Goal: Transaction & Acquisition: Book appointment/travel/reservation

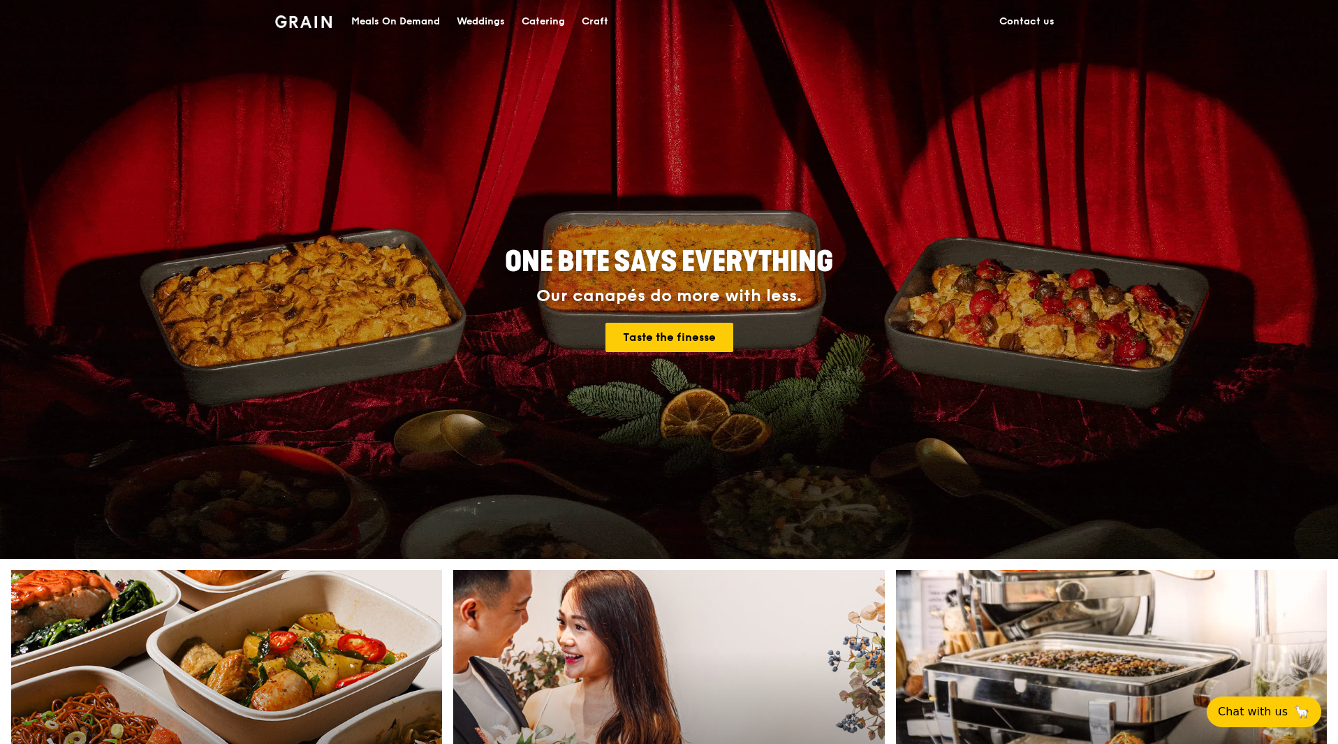
click at [374, 24] on div "Meals On Demand" at bounding box center [395, 22] width 89 height 42
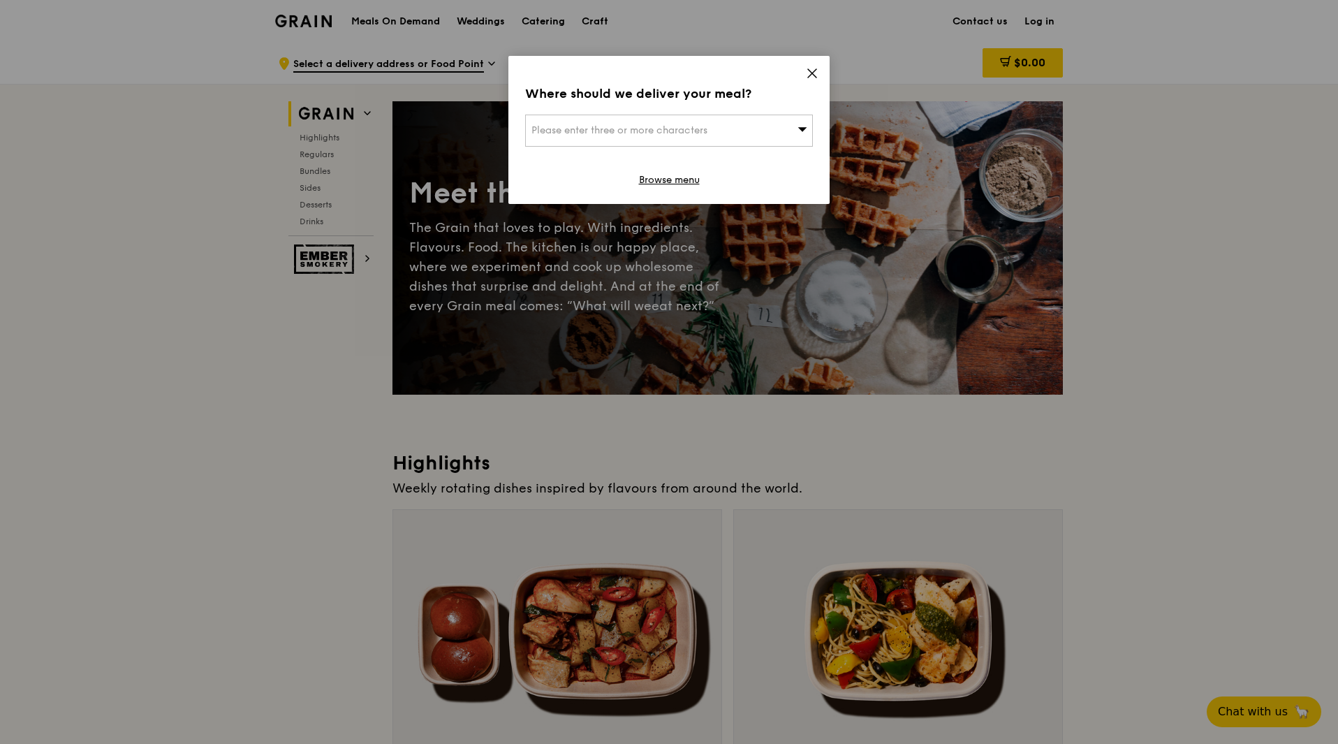
click at [808, 73] on icon at bounding box center [812, 73] width 13 height 13
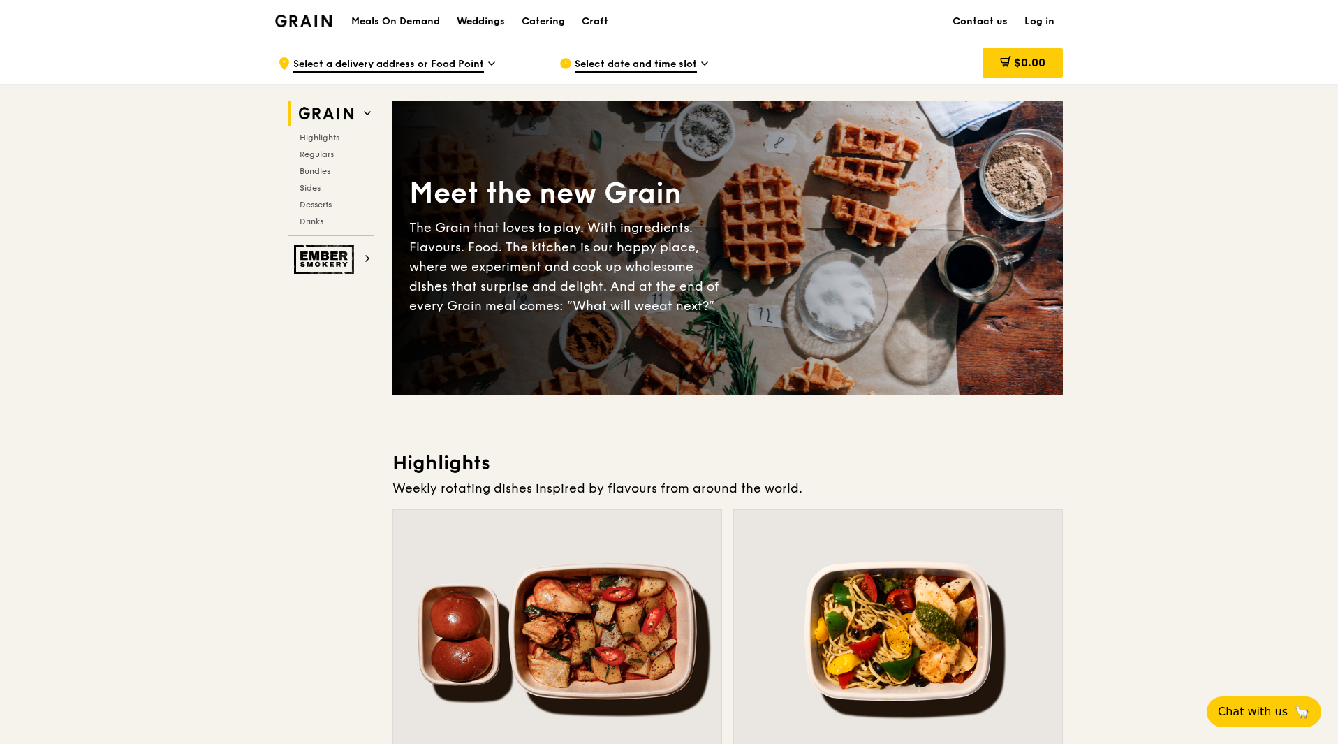
click at [491, 19] on div "Weddings" at bounding box center [481, 22] width 48 height 42
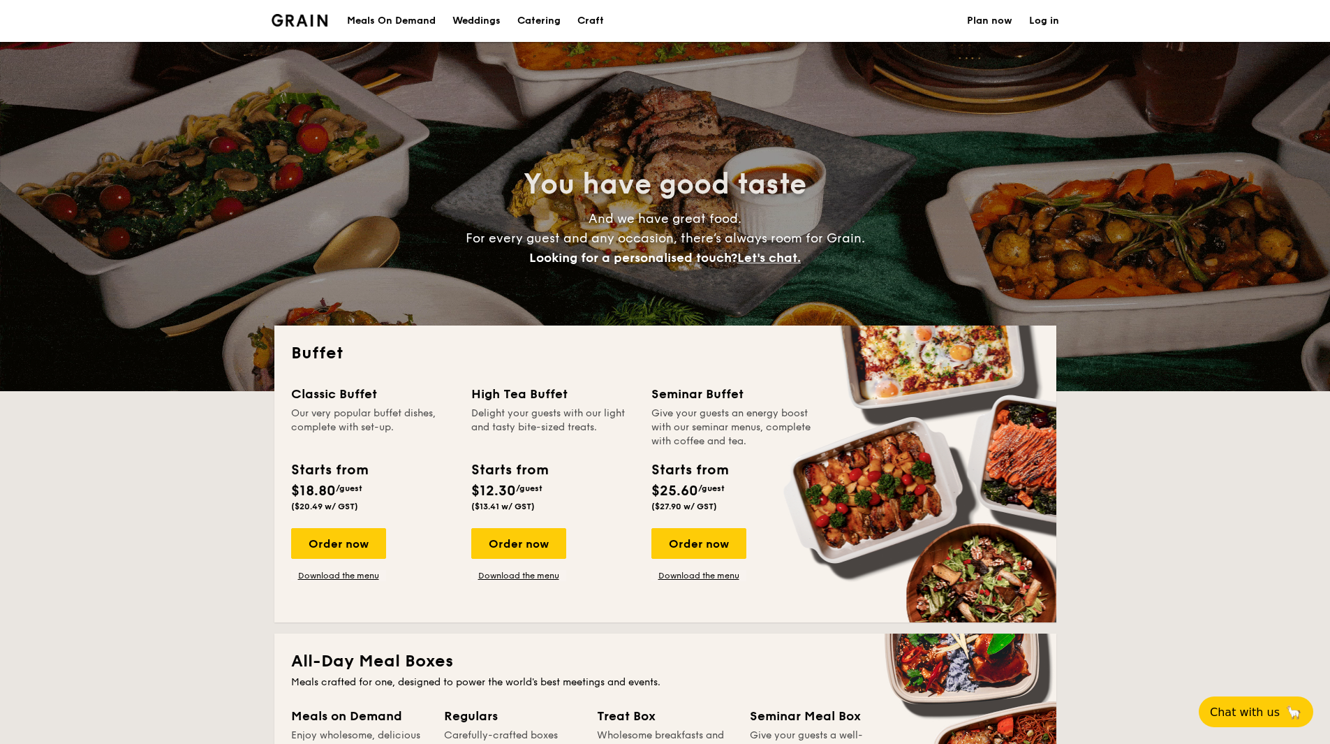
select select
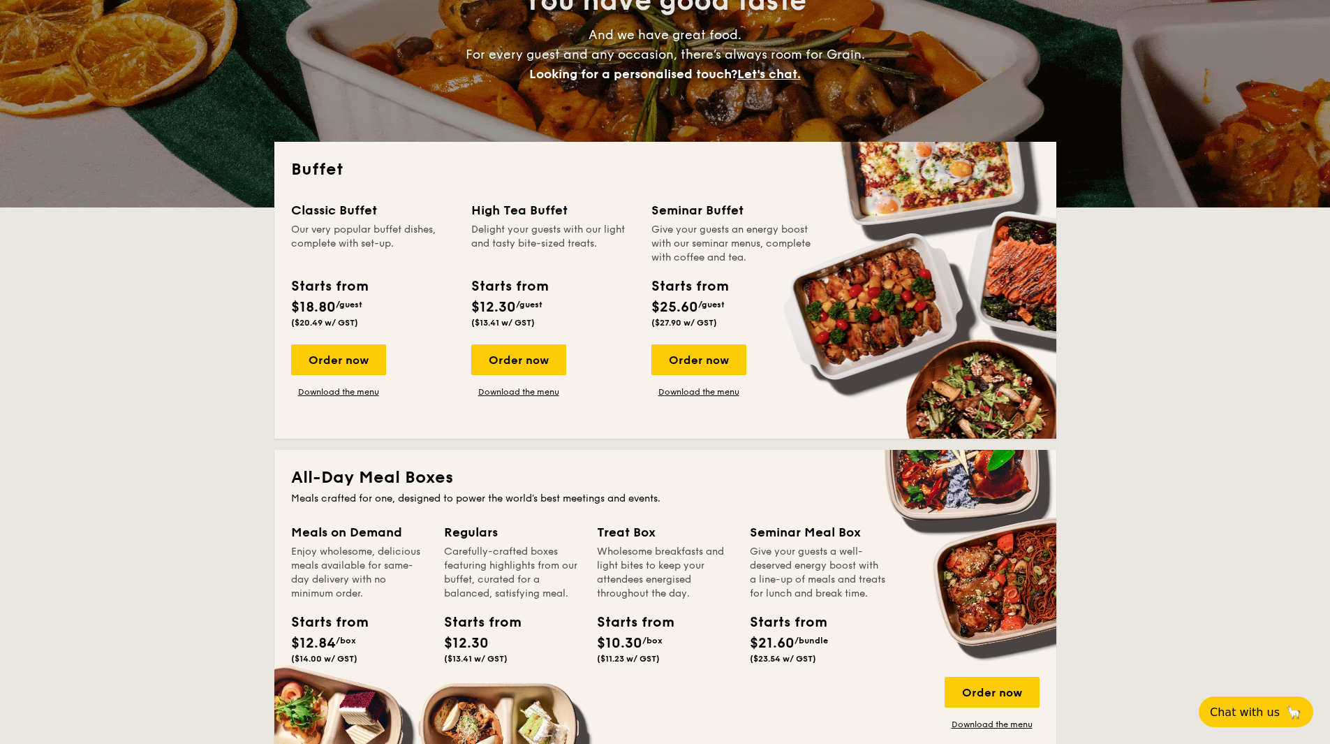
scroll to position [184, 0]
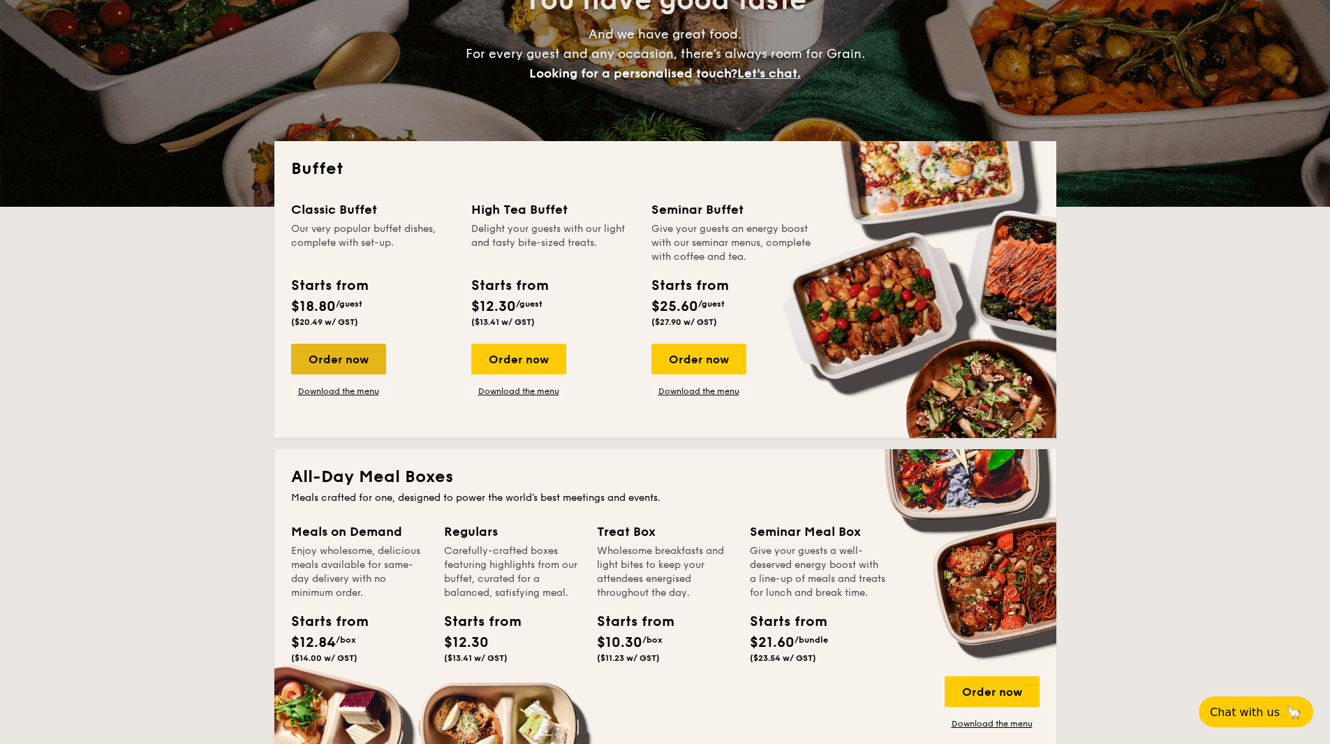
click at [348, 372] on div "Order now" at bounding box center [338, 359] width 95 height 31
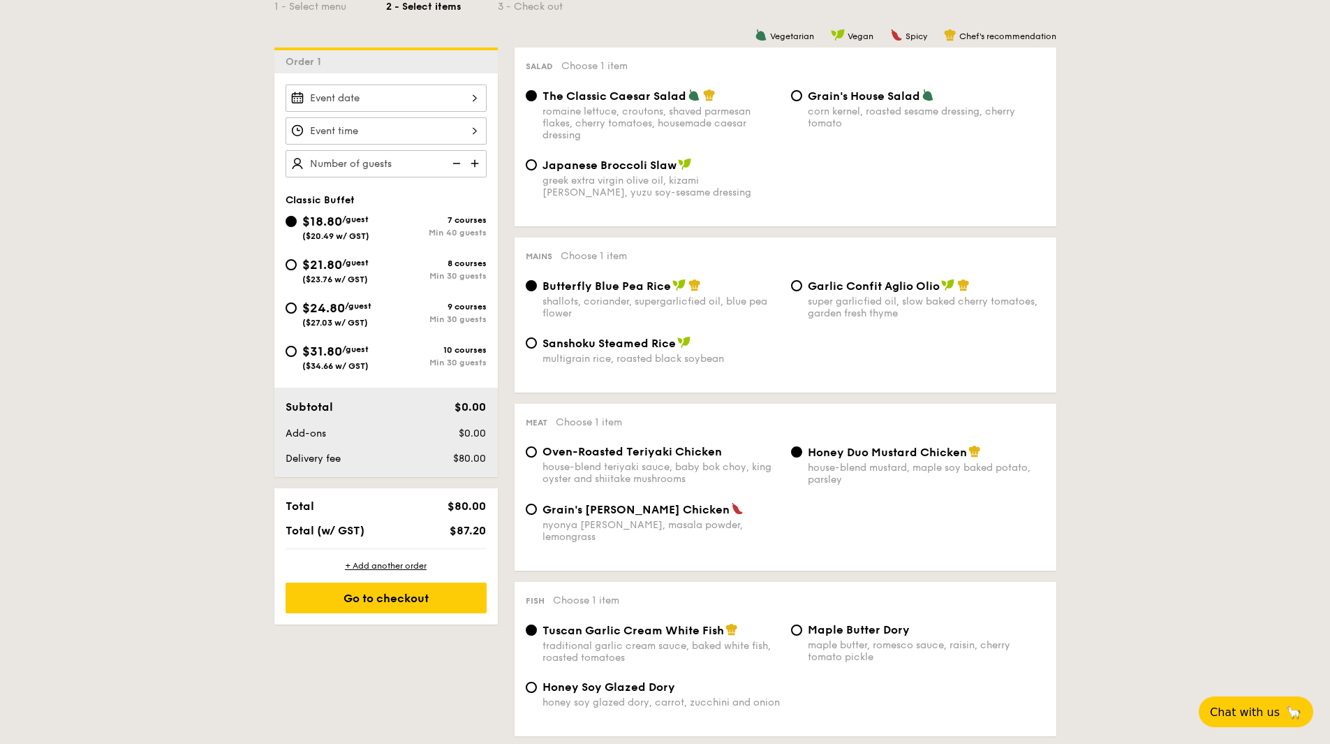
scroll to position [347, 0]
drag, startPoint x: 362, startPoint y: 434, endPoint x: 325, endPoint y: 165, distance: 270.6
click at [325, 165] on input "text" at bounding box center [386, 162] width 201 height 27
type input "70 guests"
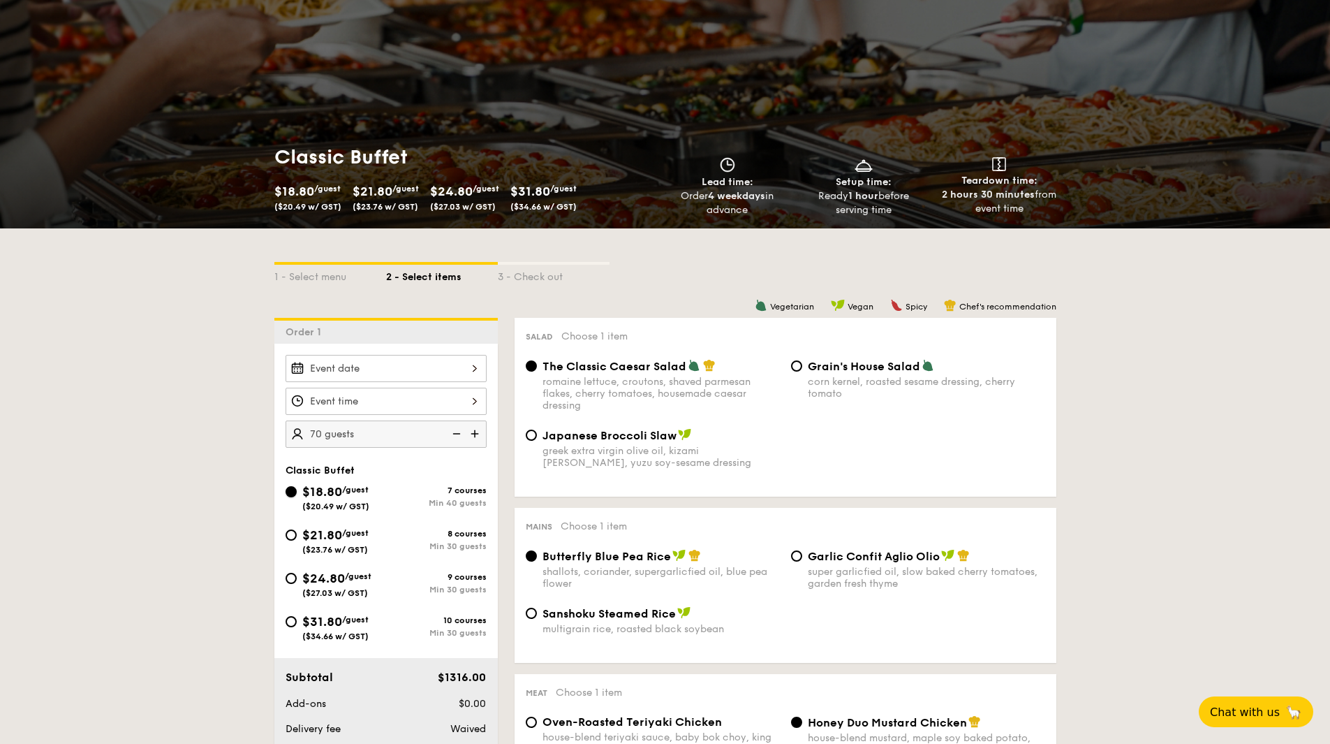
scroll to position [77, 0]
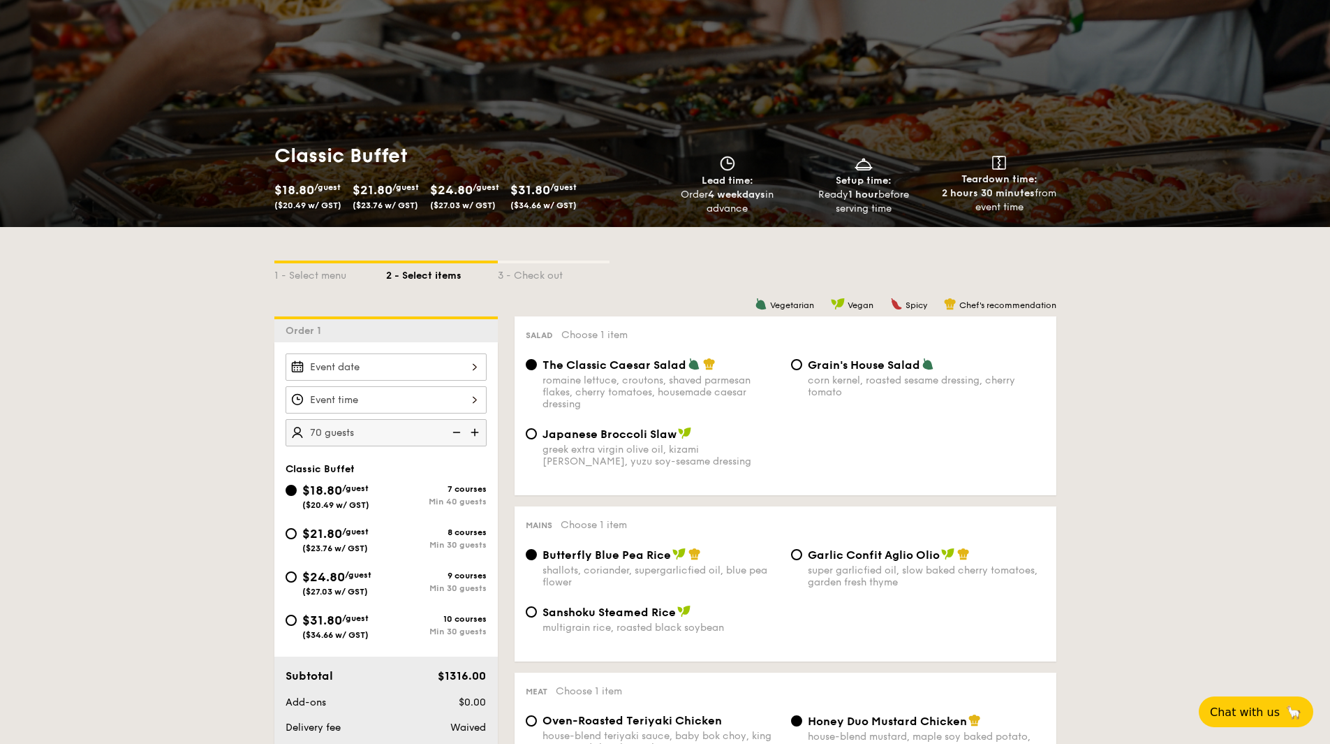
click at [308, 606] on div "$18.80 /guest ($20.49 w/ GST) 7 courses Min 40 guests $21.80 /guest ($23.76 w/ …" at bounding box center [386, 566] width 212 height 173
click at [308, 620] on span "$31.80" at bounding box center [322, 619] width 40 height 15
click at [297, 620] on input "$31.80 /guest ($34.66 w/ GST) 10 courses Min 30 guests" at bounding box center [291, 619] width 11 height 11
radio input "true"
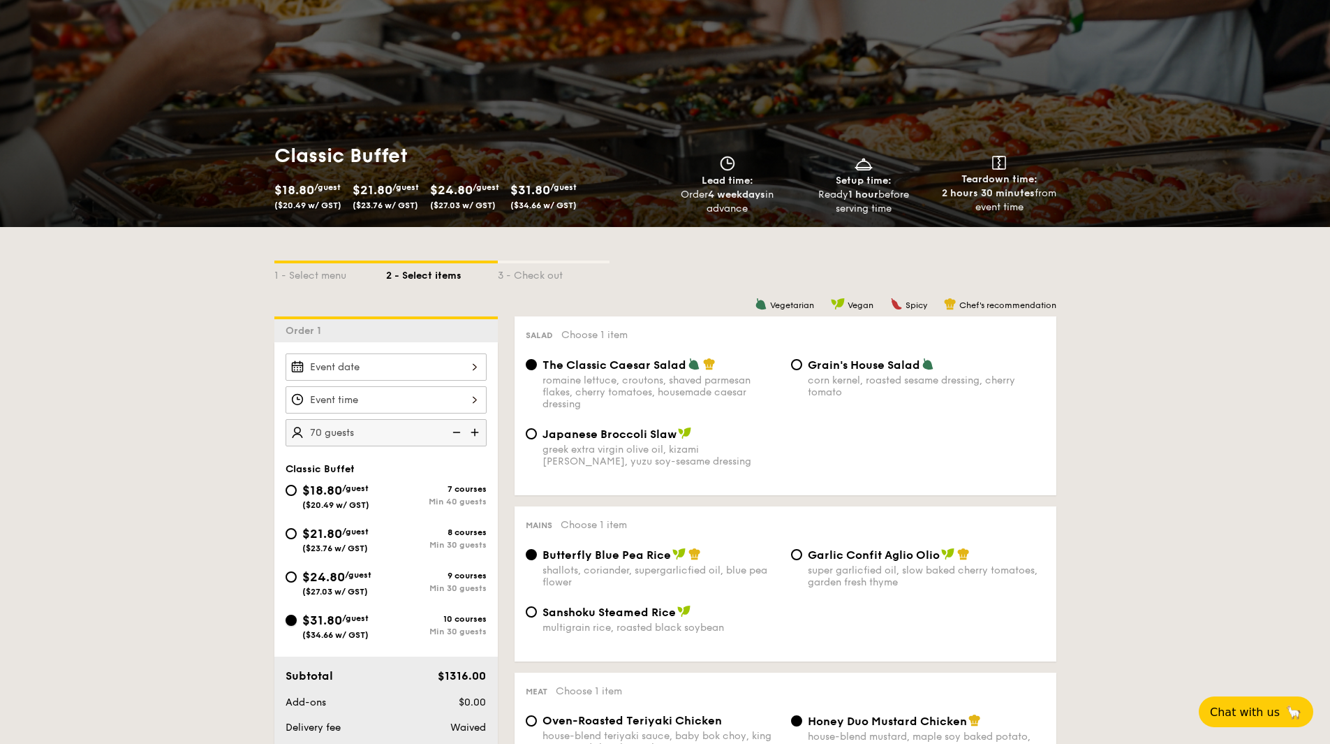
radio input "true"
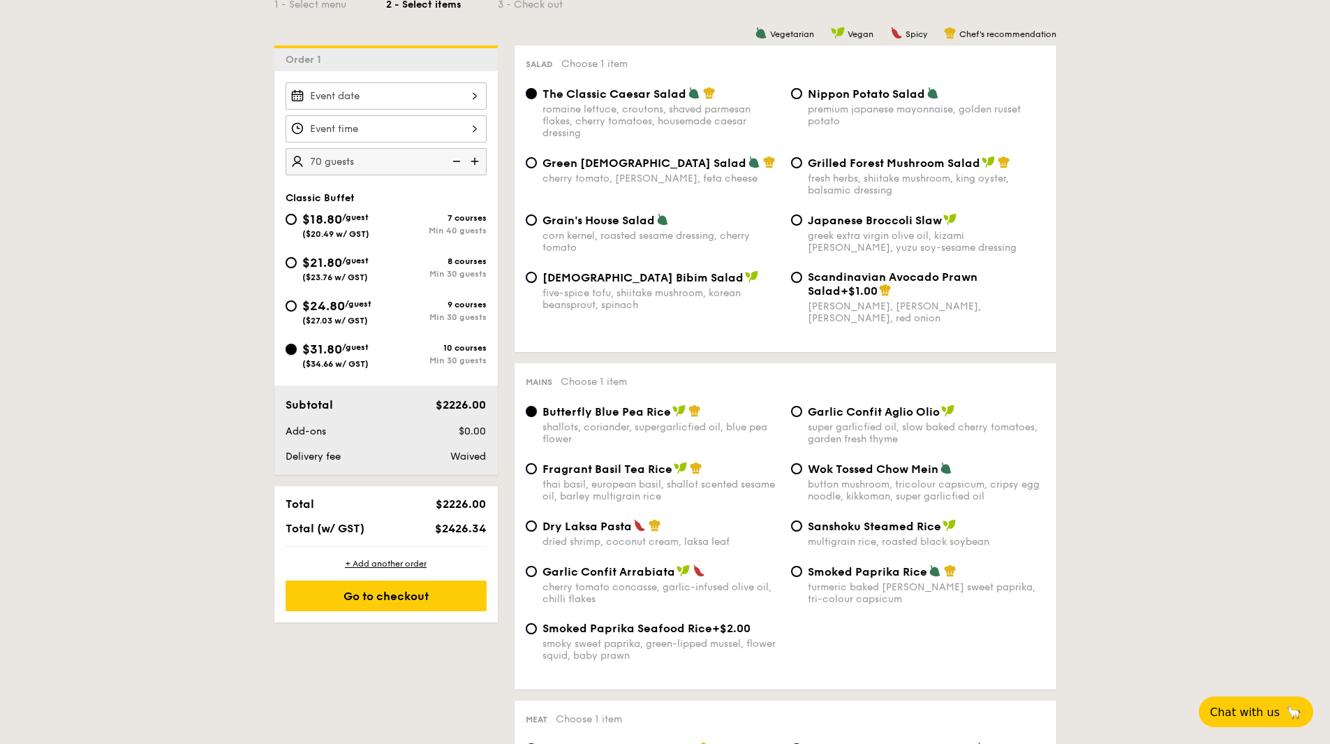
scroll to position [358, 0]
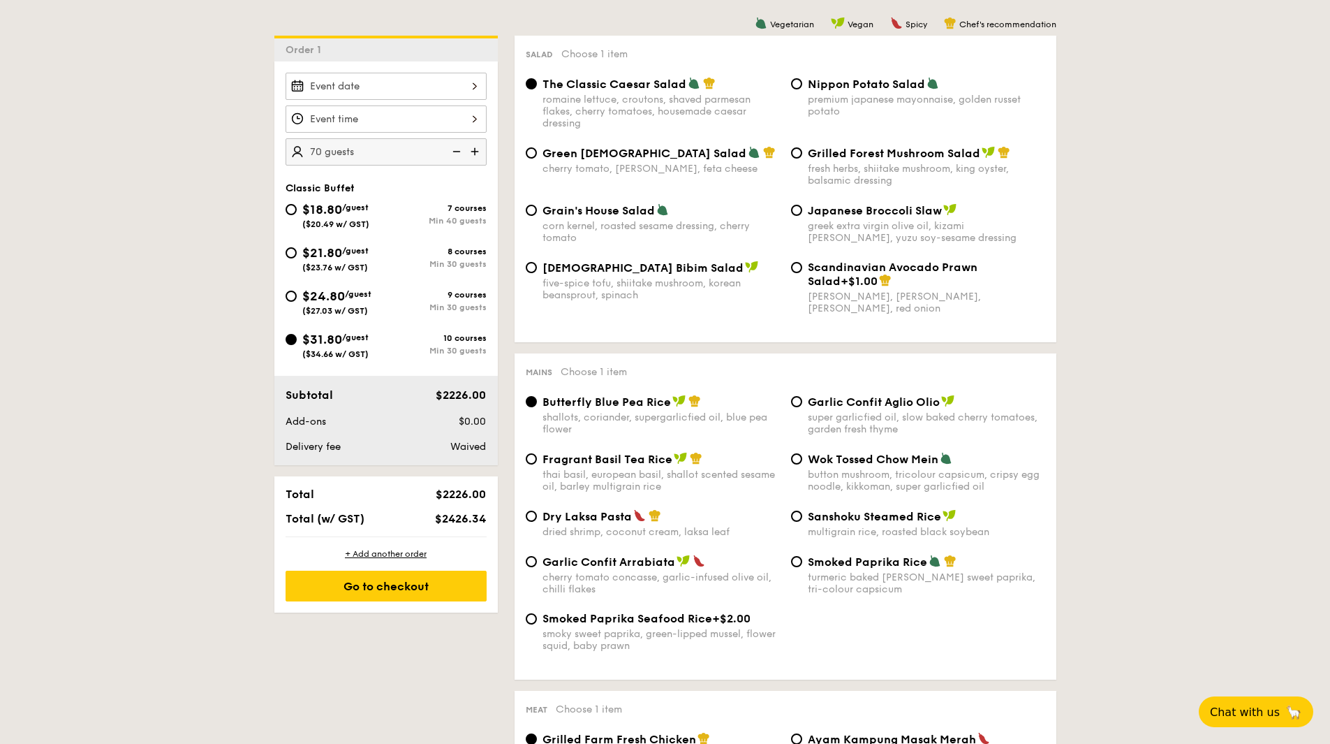
click at [547, 524] on div "Dry Laksa Pasta dried shrimp, coconut cream, laksa leaf" at bounding box center [660, 523] width 237 height 29
click at [537, 522] on input "Dry Laksa Pasta dried shrimp, coconut cream, laksa leaf" at bounding box center [531, 515] width 11 height 11
radio input "true"
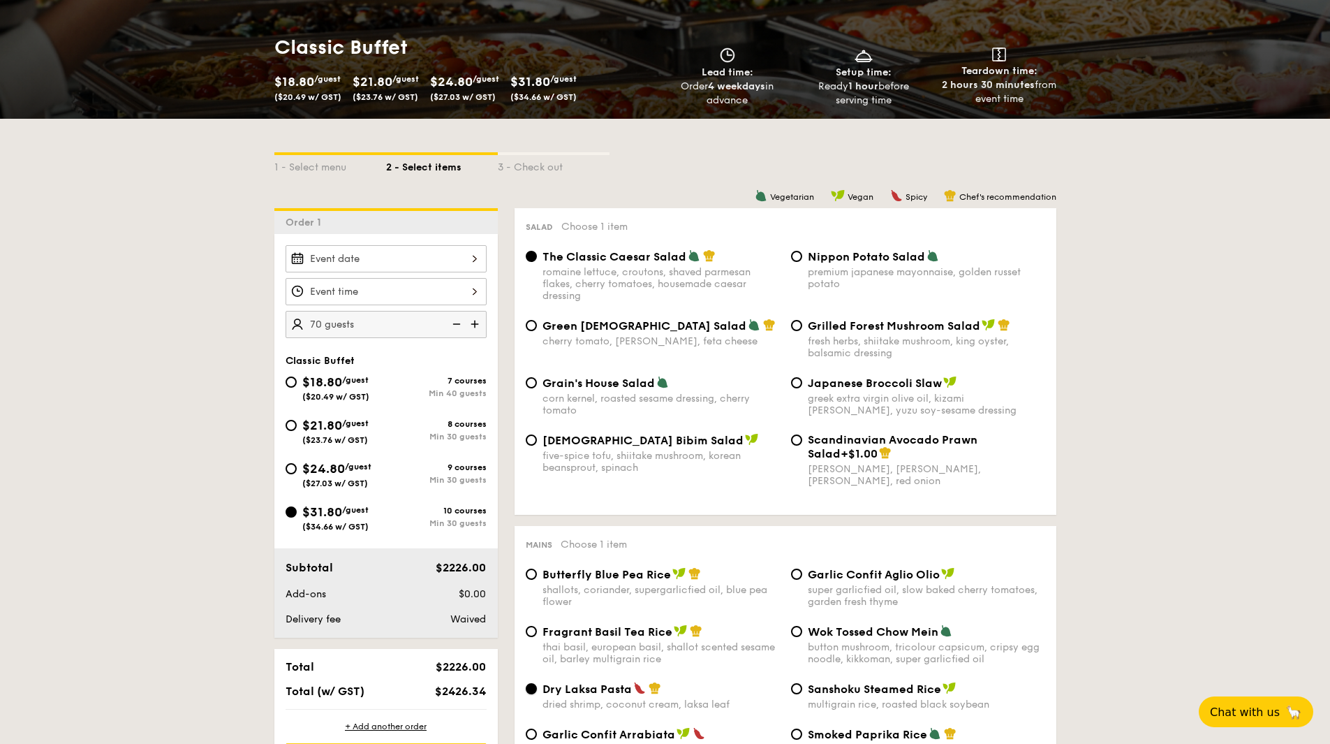
scroll to position [188, 0]
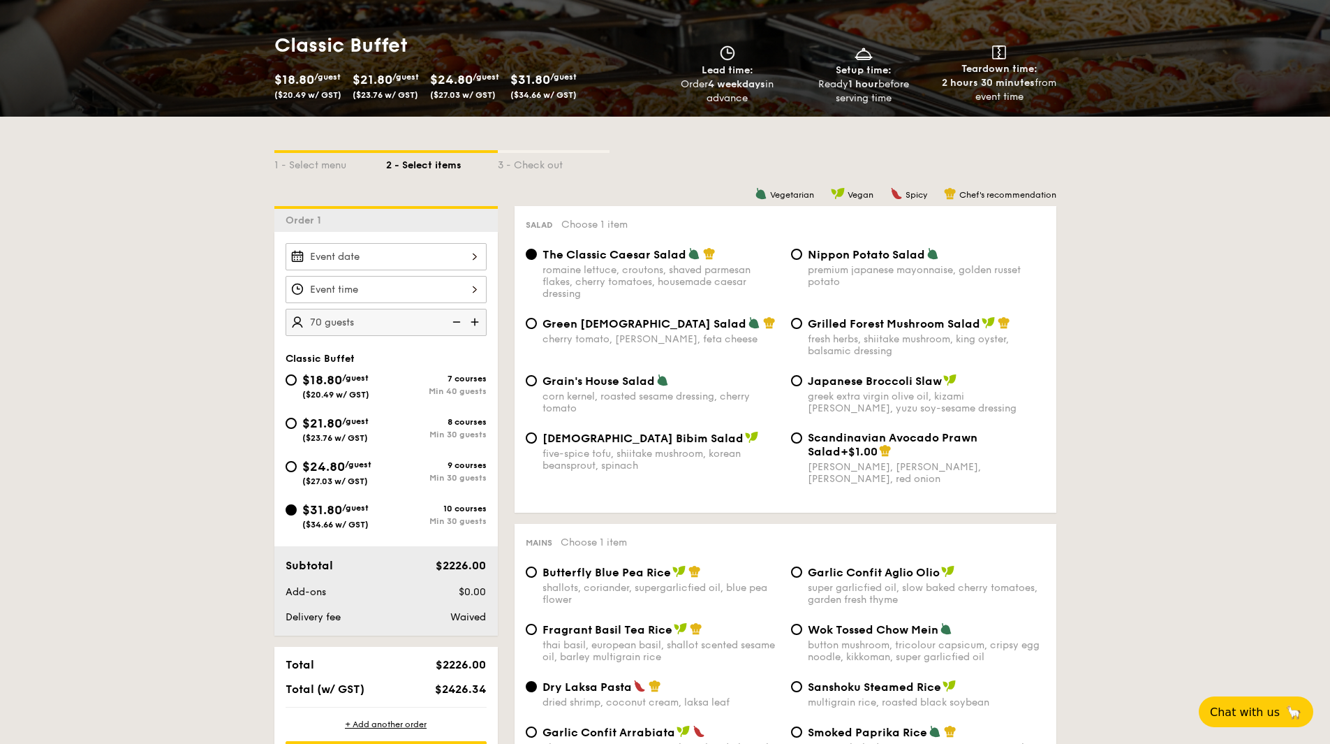
click at [323, 371] on div "$18.80 /guest ($20.49 w/ GST)" at bounding box center [335, 384] width 67 height 29
click at [297, 374] on input "$18.80 /guest ($20.49 w/ GST) 7 courses Min 40 guests" at bounding box center [291, 379] width 11 height 11
radio input "true"
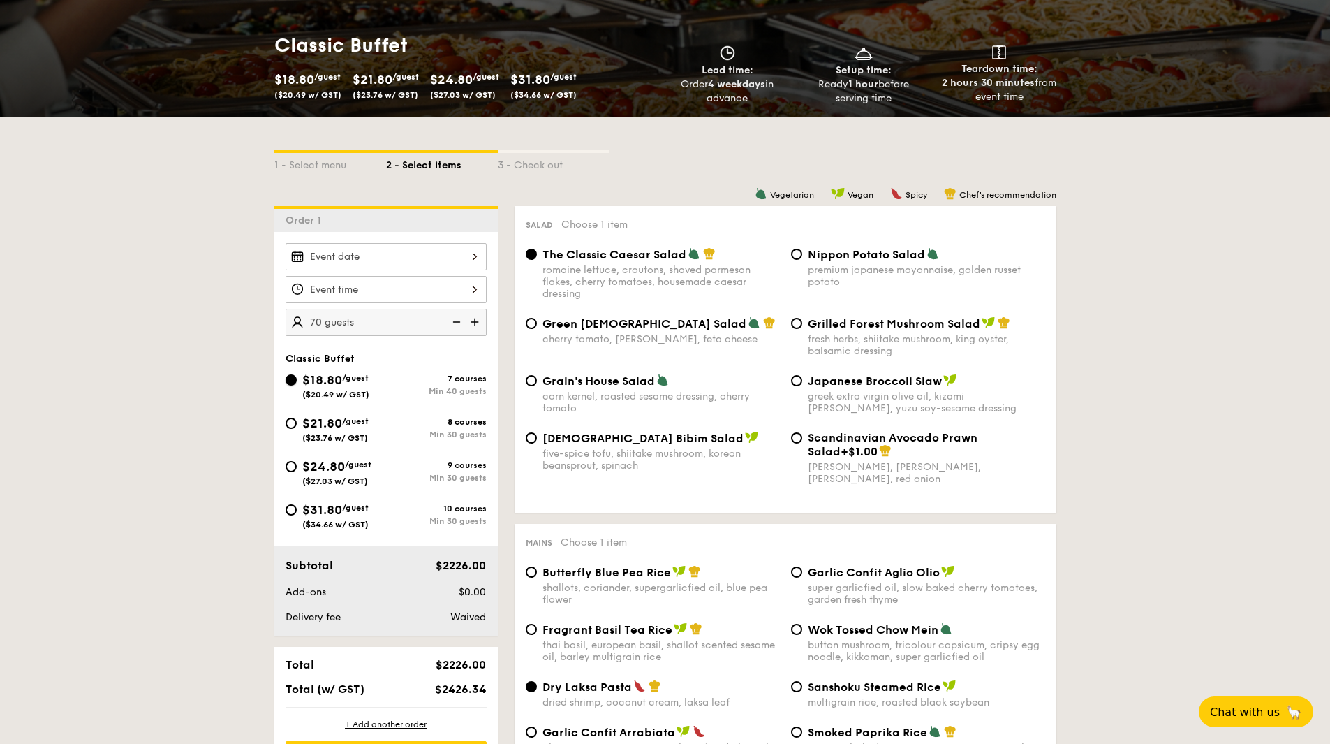
radio input "true"
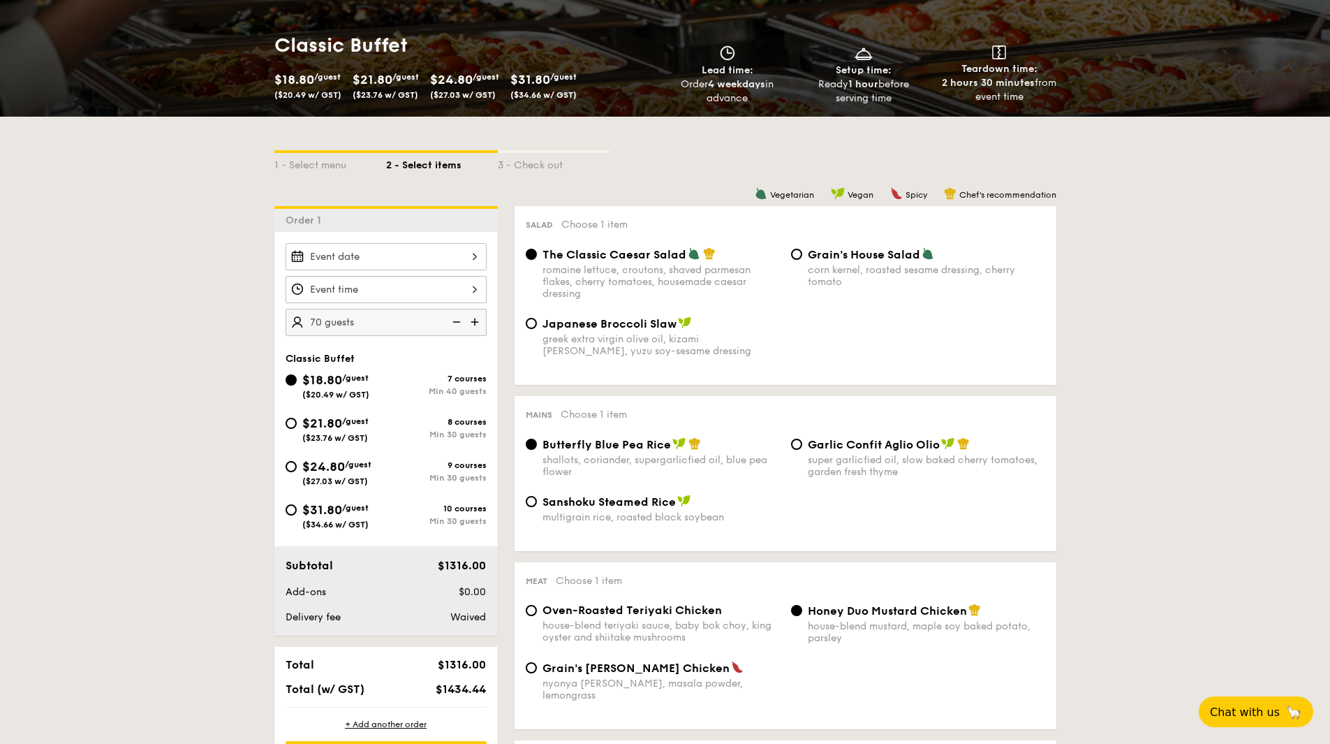
click at [323, 371] on div "$18.80 /guest ($20.49 w/ GST)" at bounding box center [335, 384] width 67 height 29
click at [297, 374] on input "$18.80 /guest ($20.49 w/ GST) 7 courses Min 40 guests" at bounding box center [291, 379] width 11 height 11
click at [452, 316] on img at bounding box center [455, 322] width 21 height 27
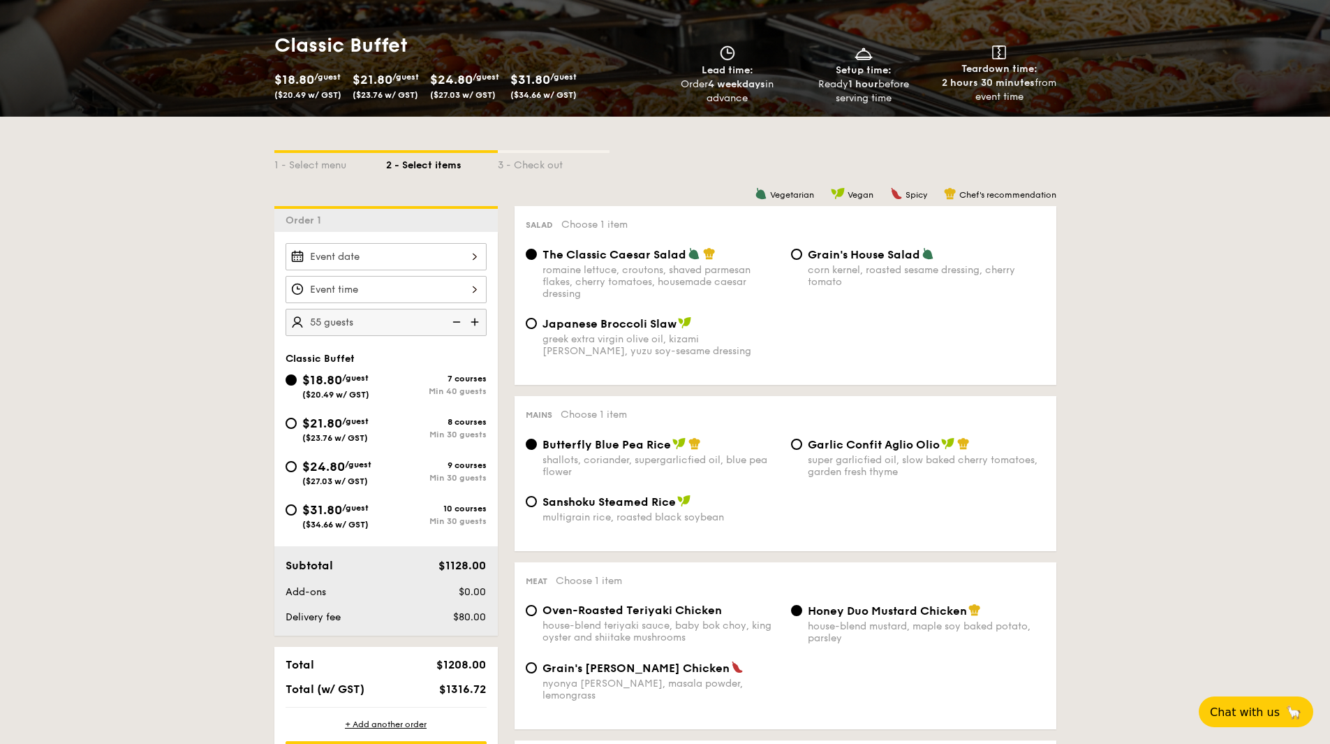
click at [452, 316] on img at bounding box center [455, 322] width 21 height 27
click at [455, 327] on img at bounding box center [455, 322] width 21 height 27
click at [454, 325] on img at bounding box center [455, 322] width 21 height 27
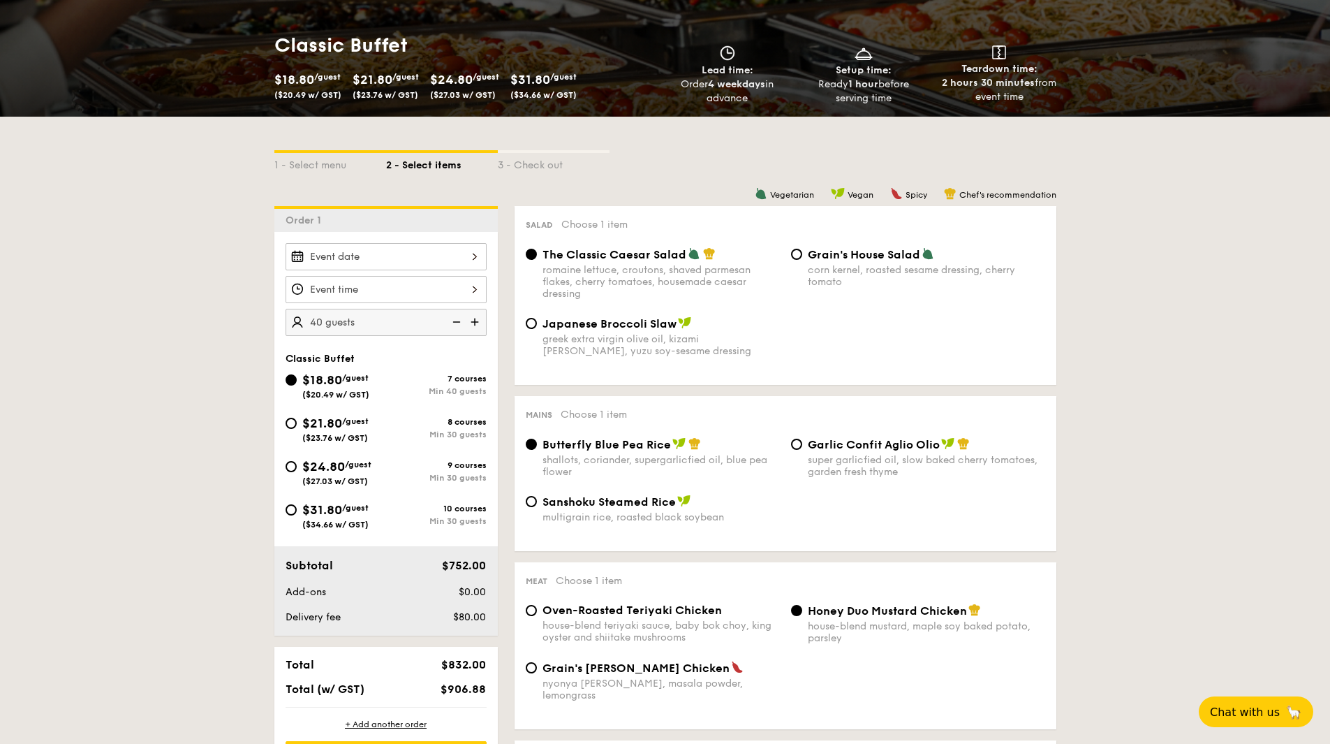
click at [455, 321] on img at bounding box center [455, 322] width 21 height 27
click at [371, 318] on input "40 guests" at bounding box center [386, 322] width 201 height 27
click at [455, 322] on img at bounding box center [455, 322] width 21 height 27
click at [470, 322] on img at bounding box center [476, 322] width 21 height 27
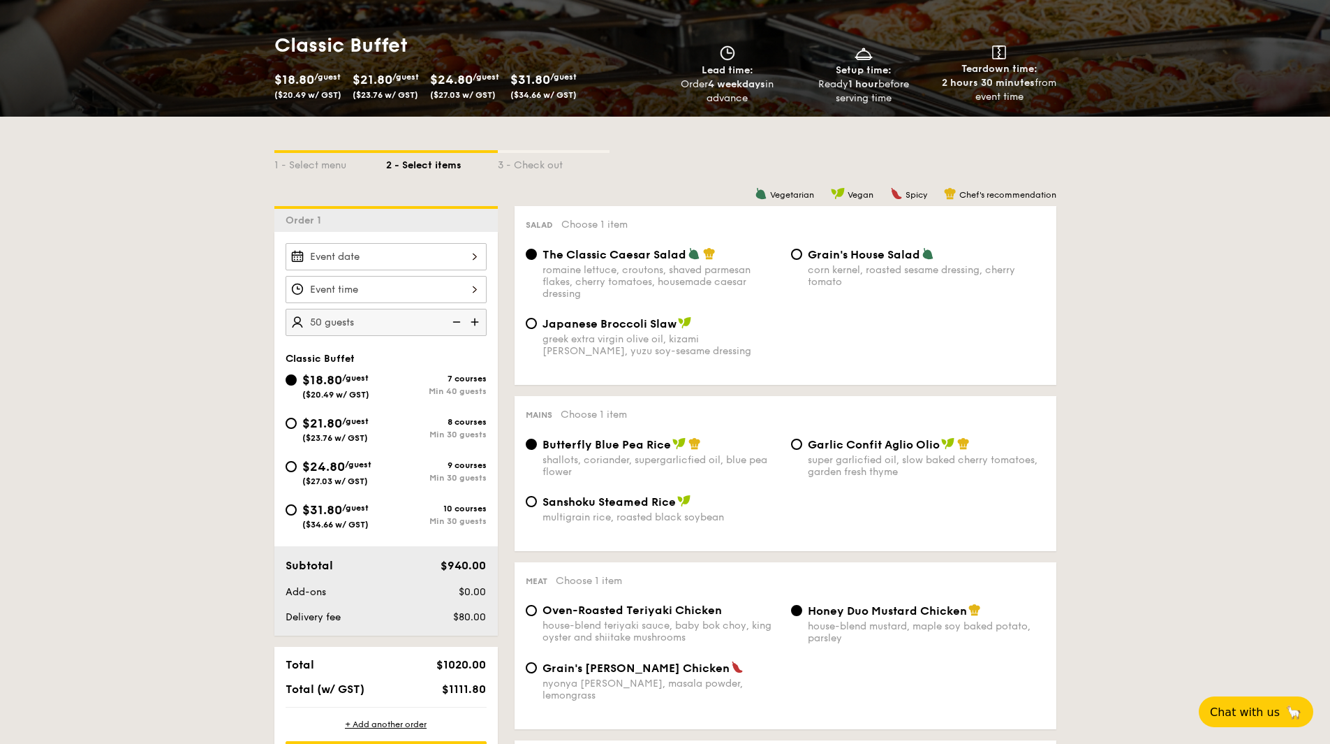
click at [470, 324] on img at bounding box center [476, 322] width 21 height 27
type input "55 guests"
